Goal: Information Seeking & Learning: Learn about a topic

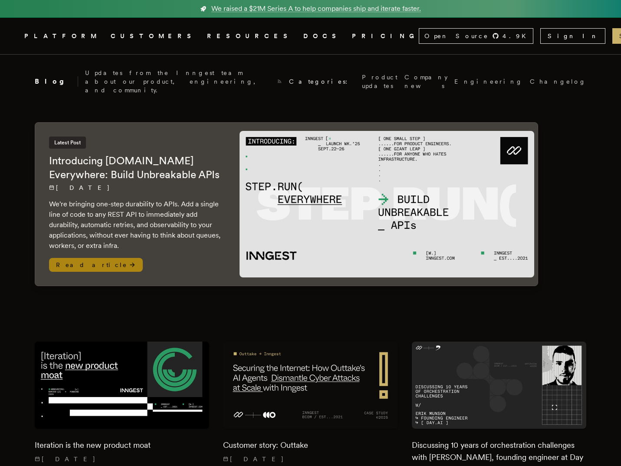
click at [424, 183] on img at bounding box center [386, 204] width 294 height 147
